Goal: Task Accomplishment & Management: Use online tool/utility

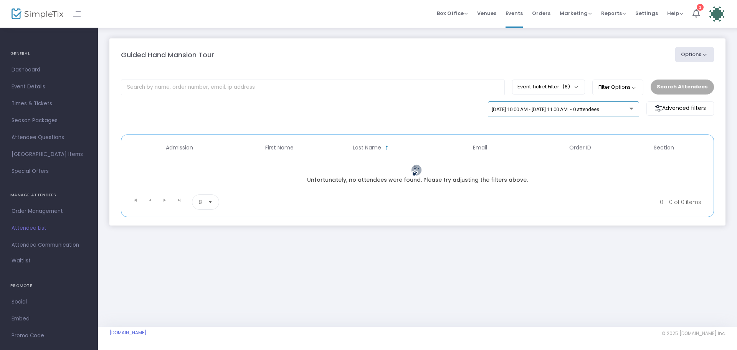
click at [630, 111] on div "[DATE] 10:00 AM - [DATE] 11:00 AM • 0 attendees" at bounding box center [563, 110] width 143 height 6
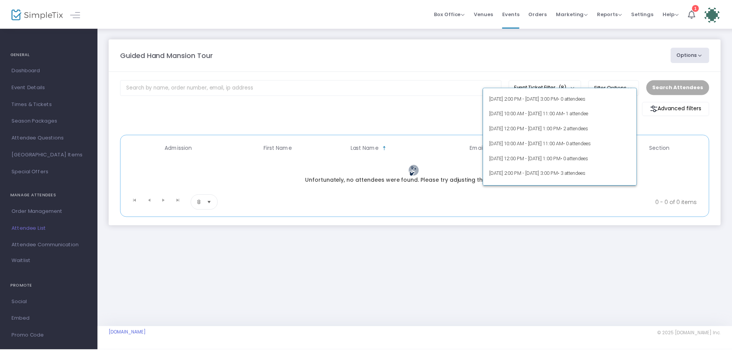
scroll to position [5867, 0]
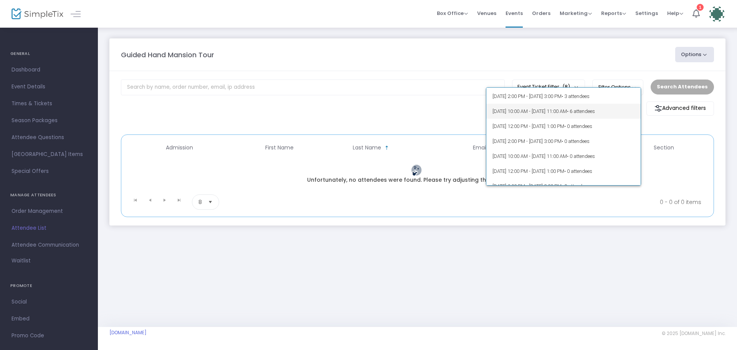
click at [550, 114] on span "[DATE] 10:00 AM - [DATE] 11:00 AM • 6 attendees" at bounding box center [563, 111] width 142 height 15
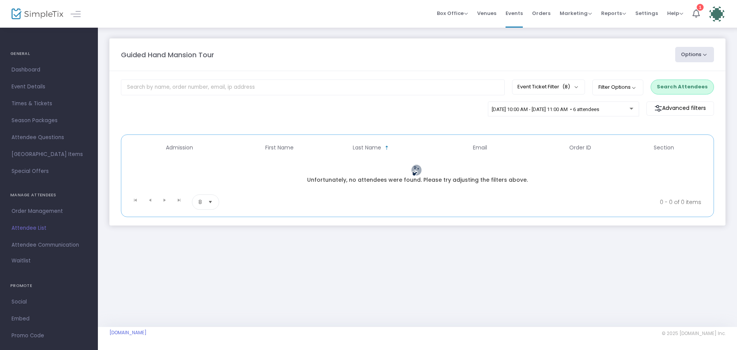
click at [689, 93] on button "Search Attendees" at bounding box center [682, 86] width 63 height 15
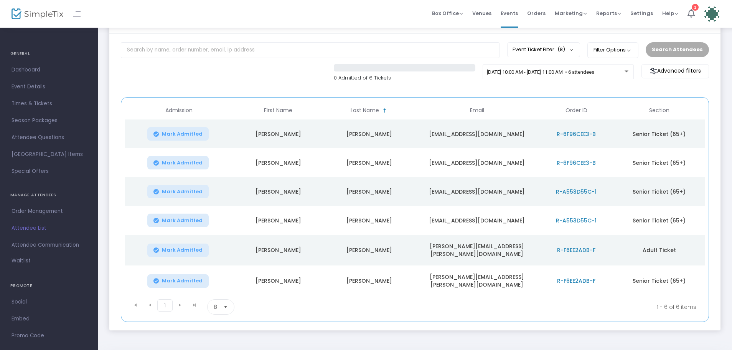
scroll to position [38, 0]
click at [28, 69] on span "Dashboard" at bounding box center [49, 70] width 75 height 10
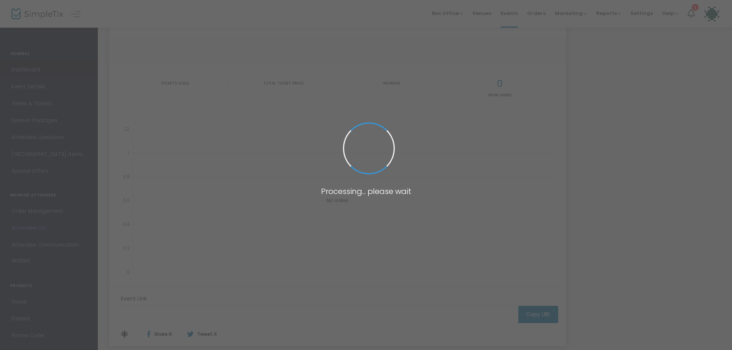
type input "[URL][DOMAIN_NAME]"
